Goal: Information Seeking & Learning: Learn about a topic

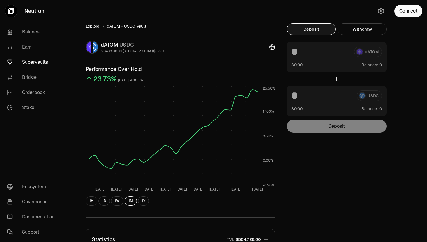
click at [93, 26] on link "Explore" at bounding box center [93, 26] width 14 height 6
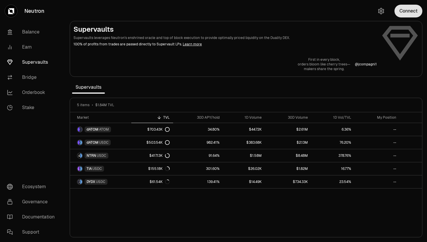
click at [403, 10] on button "Connect" at bounding box center [408, 11] width 28 height 13
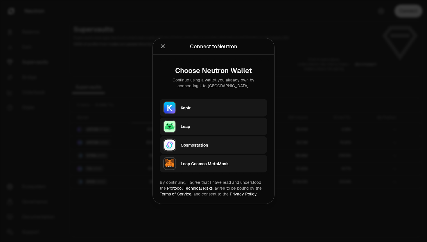
click at [224, 101] on div "Keplr" at bounding box center [224, 107] width 87 height 13
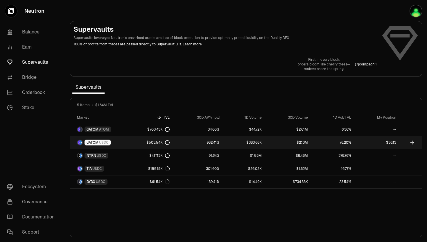
click at [92, 140] on span "dATOM" at bounding box center [93, 142] width 12 height 5
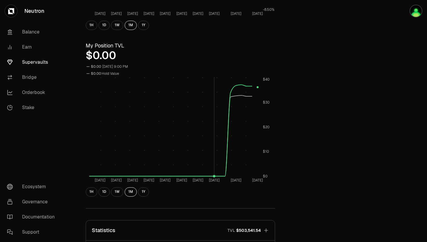
scroll to position [170, 0]
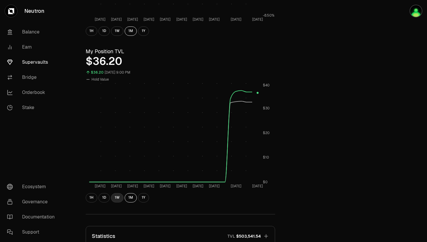
click at [117, 198] on button "1W" at bounding box center [117, 197] width 12 height 9
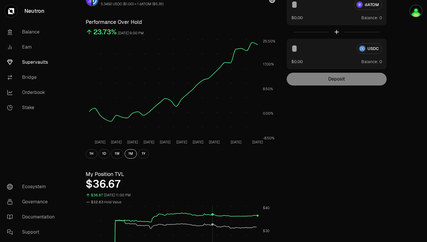
scroll to position [0, 0]
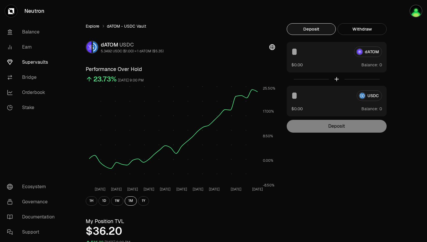
click at [89, 28] on link "Explore" at bounding box center [93, 26] width 14 height 6
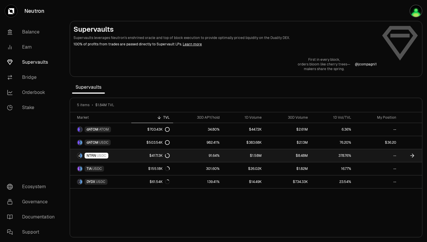
click at [90, 155] on span "NTRN" at bounding box center [92, 155] width 10 height 5
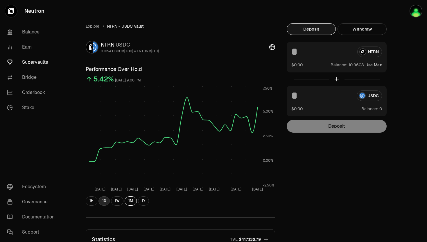
click at [102, 200] on button "1D" at bounding box center [103, 200] width 11 height 9
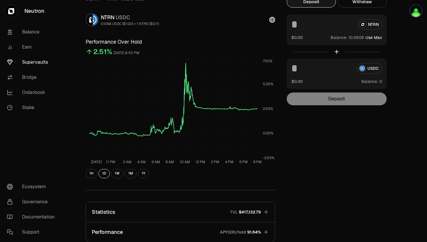
scroll to position [30, 0]
